Goal: Task Accomplishment & Management: Use online tool/utility

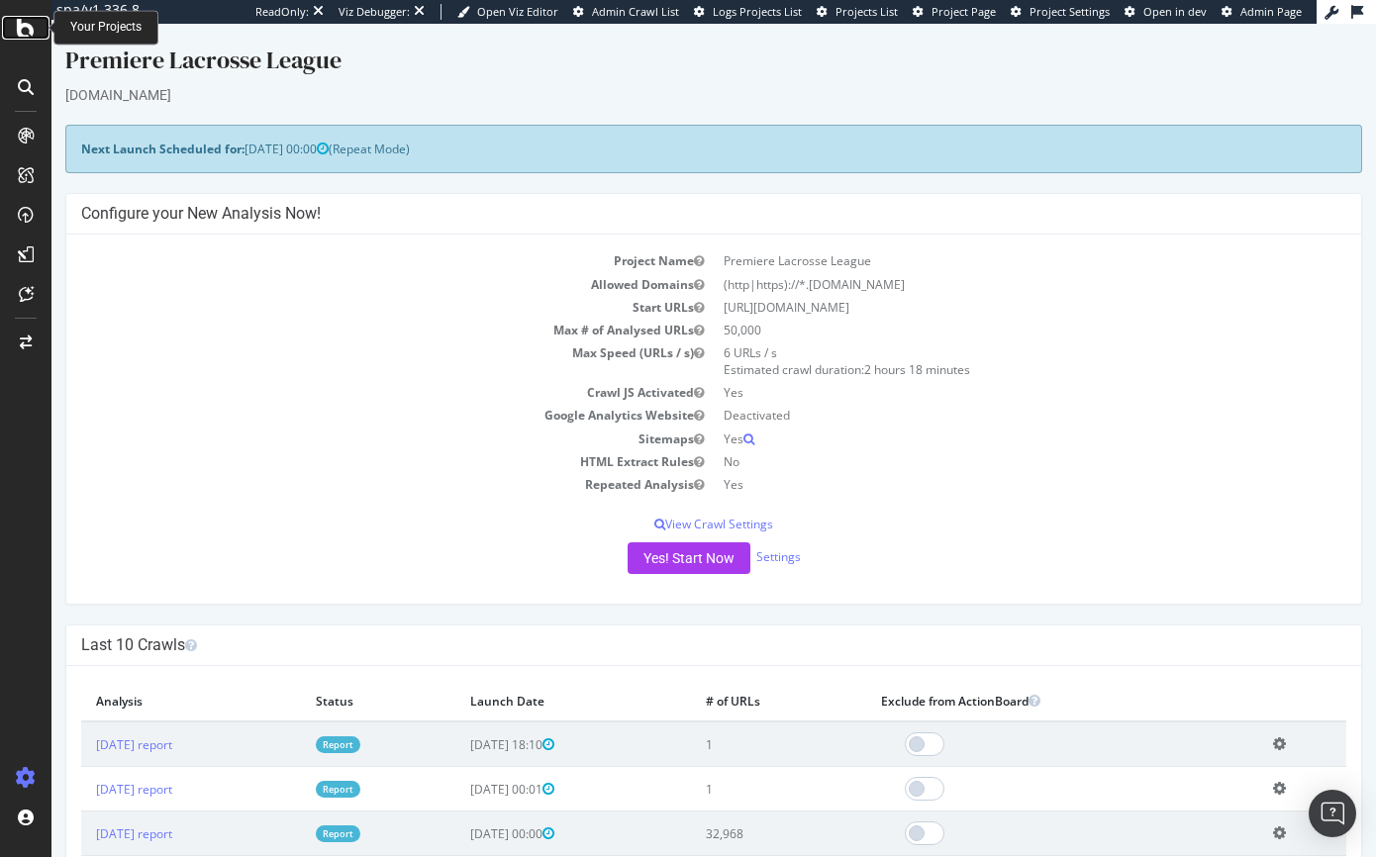
click at [26, 32] on icon at bounding box center [26, 28] width 18 height 24
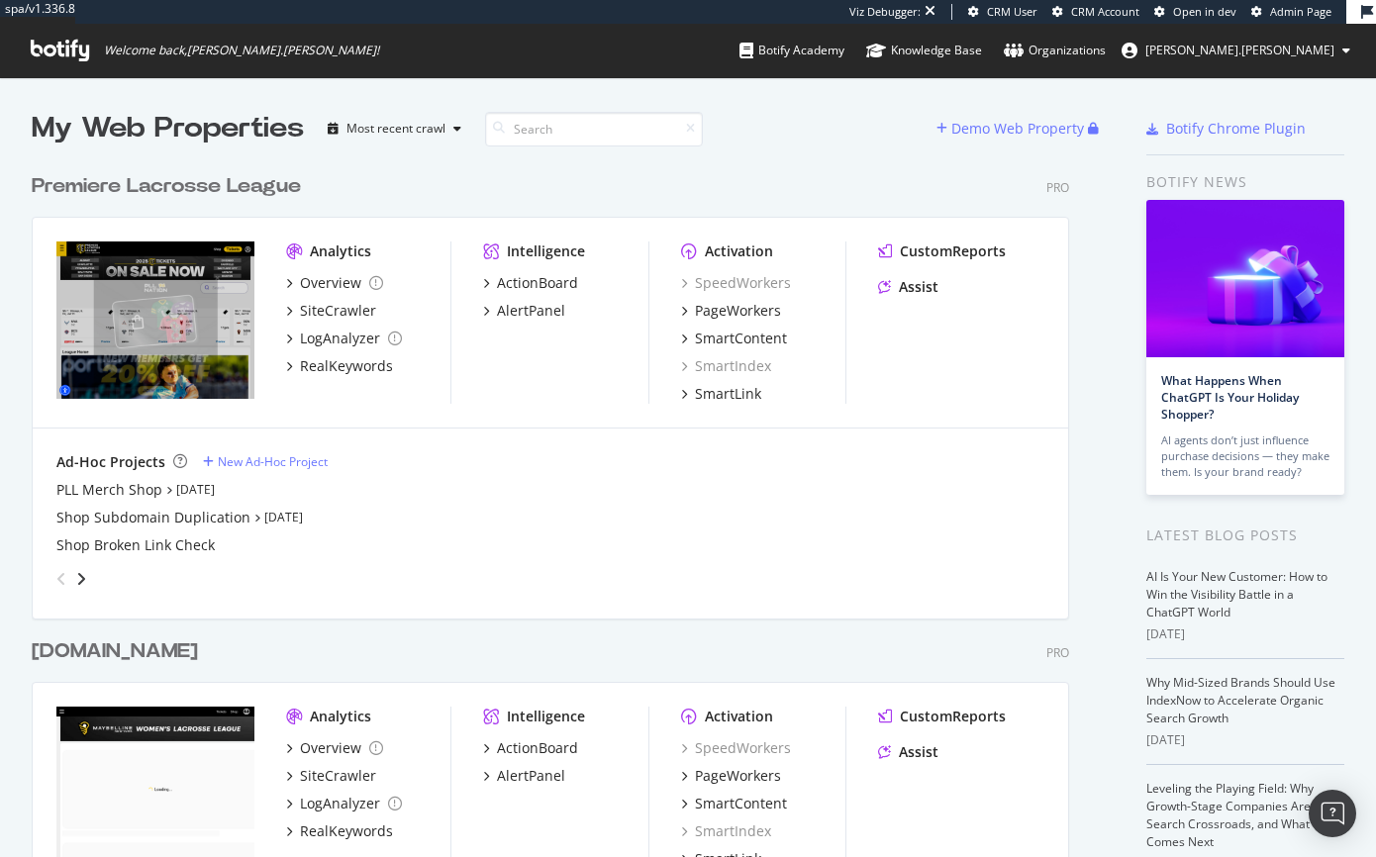
scroll to position [3, 0]
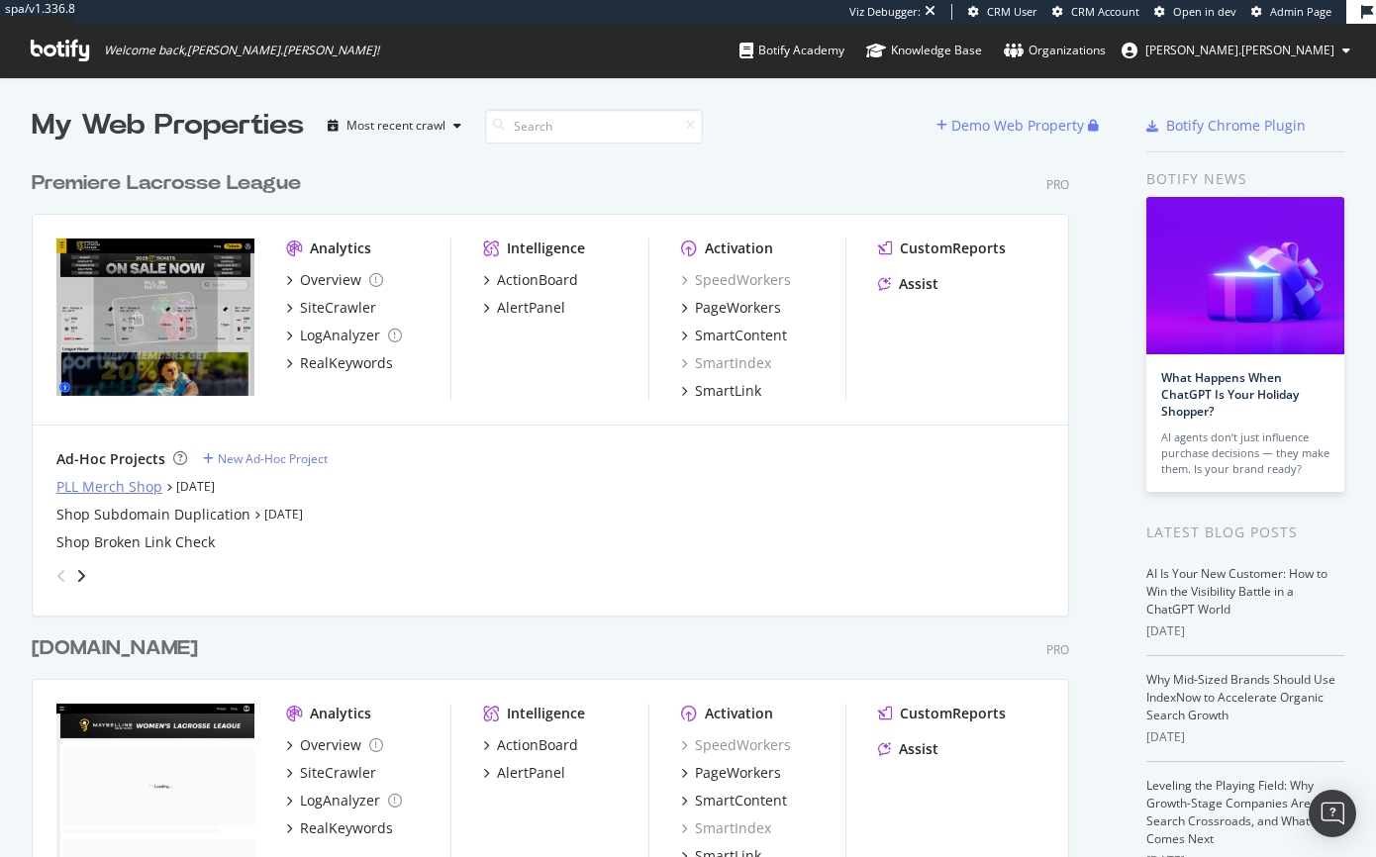
click at [100, 485] on div "PLL Merch Shop" at bounding box center [109, 487] width 106 height 20
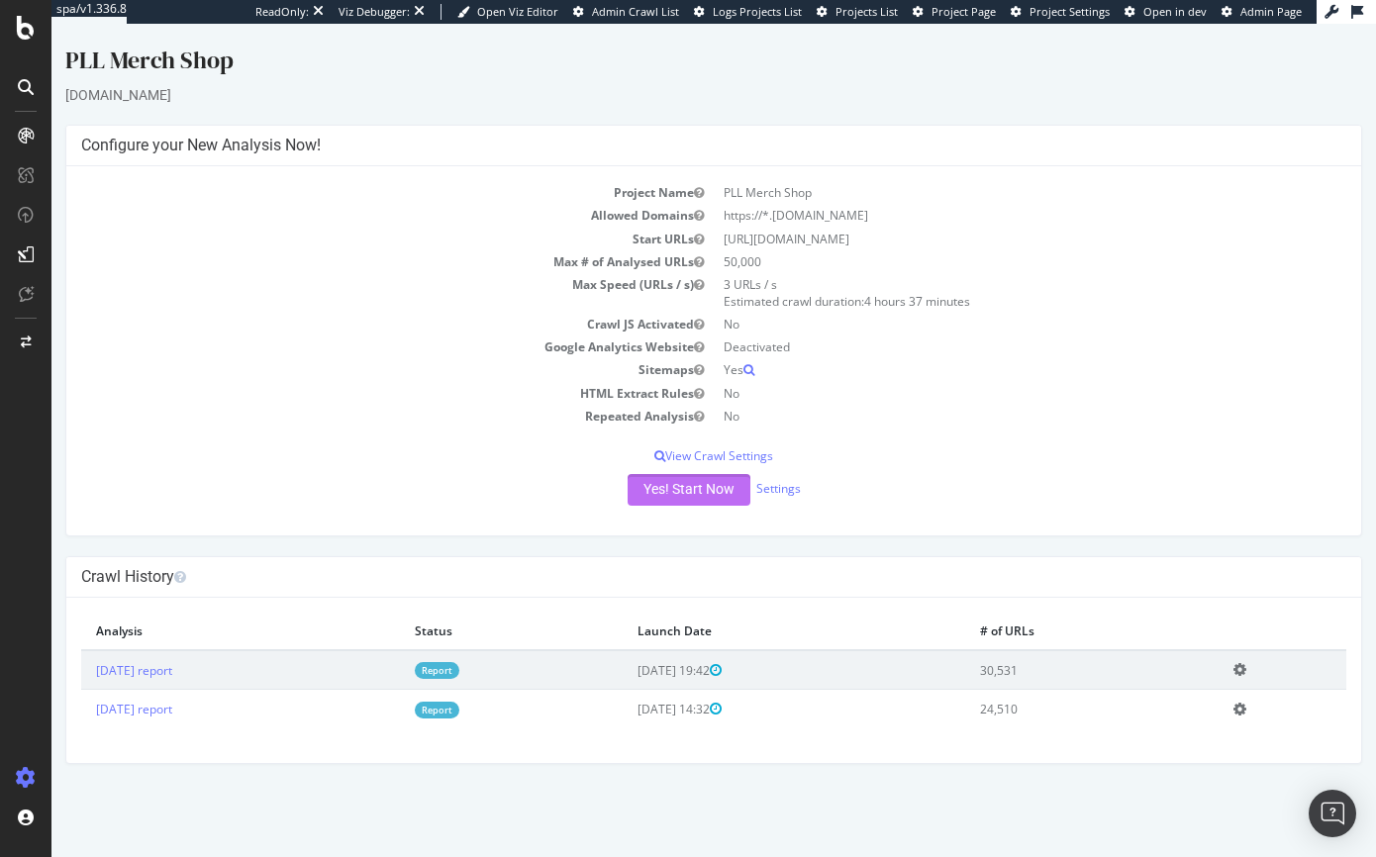
click at [677, 496] on button "Yes! Start Now" at bounding box center [688, 490] width 123 height 32
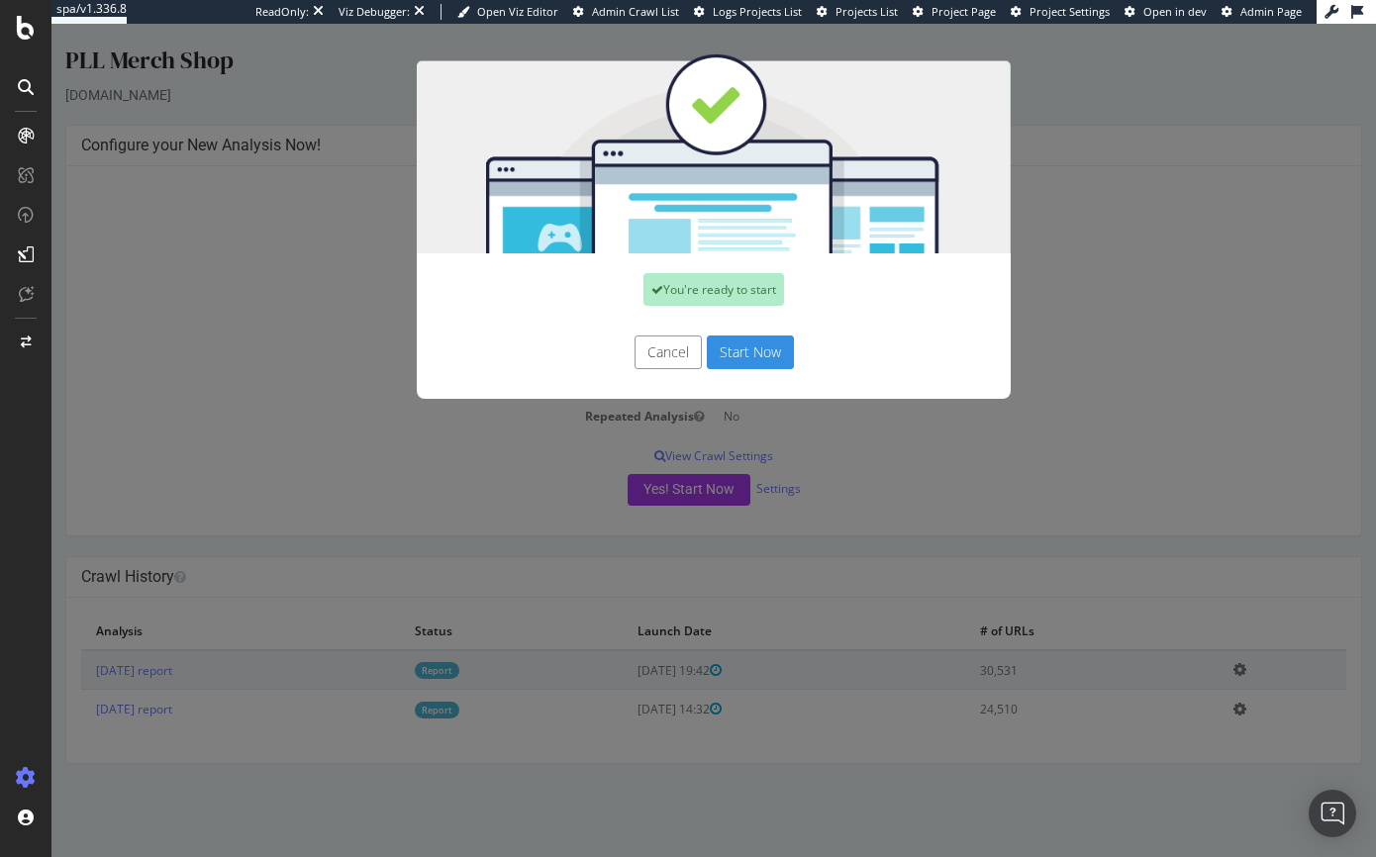
click at [746, 363] on button "Start Now" at bounding box center [750, 352] width 87 height 34
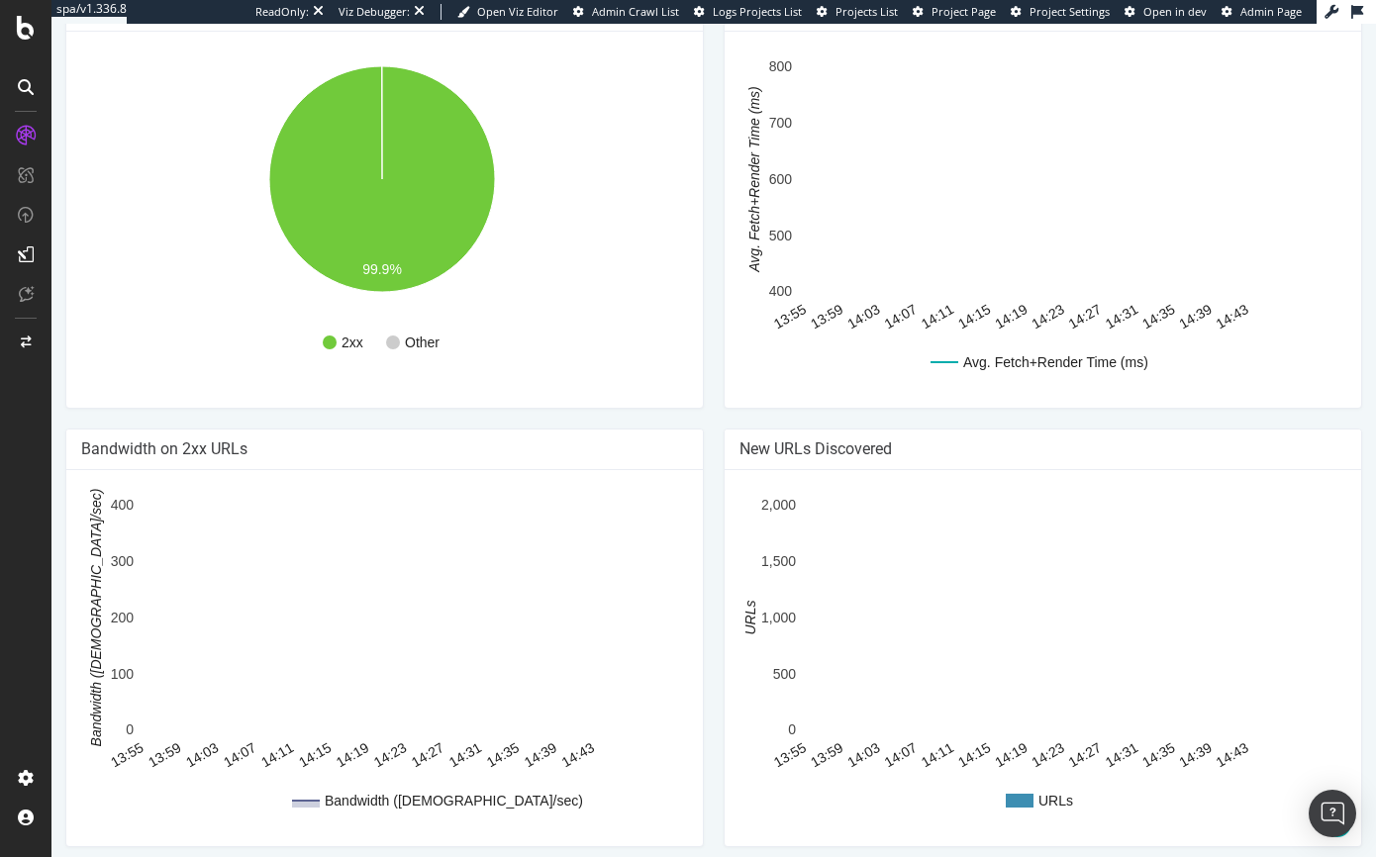
scroll to position [1002, 0]
